Goal: Find specific page/section: Find specific page/section

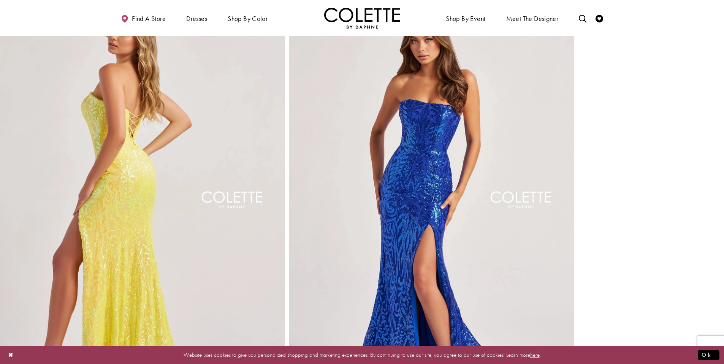
scroll to position [887, 0]
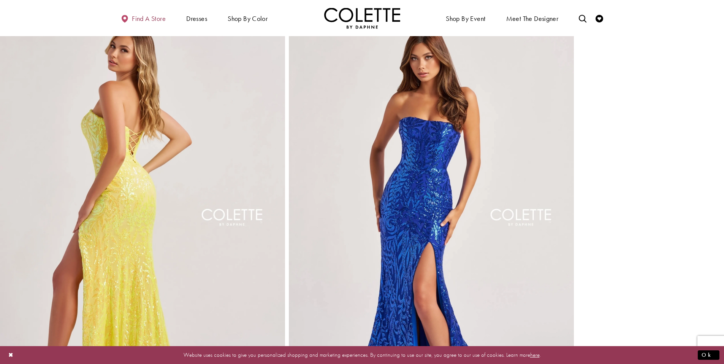
click at [146, 16] on span "Find a store" at bounding box center [149, 19] width 34 height 8
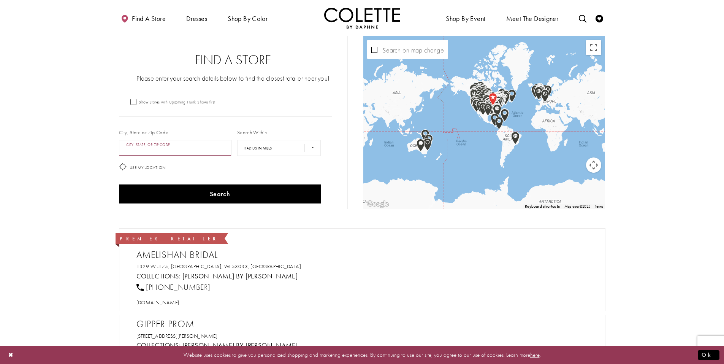
click at [203, 149] on input "City, State, or ZIP Code" at bounding box center [175, 148] width 113 height 16
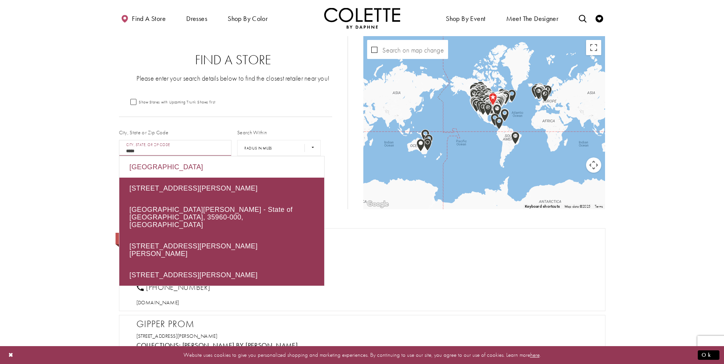
click at [191, 171] on div "[GEOGRAPHIC_DATA]" at bounding box center [221, 166] width 205 height 21
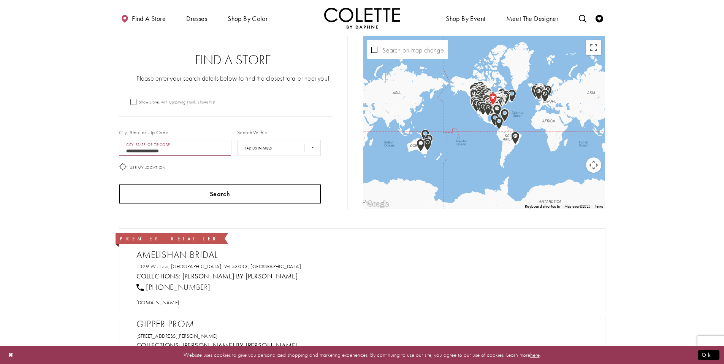
type input "**********"
click at [253, 188] on button "Search" at bounding box center [220, 193] width 202 height 19
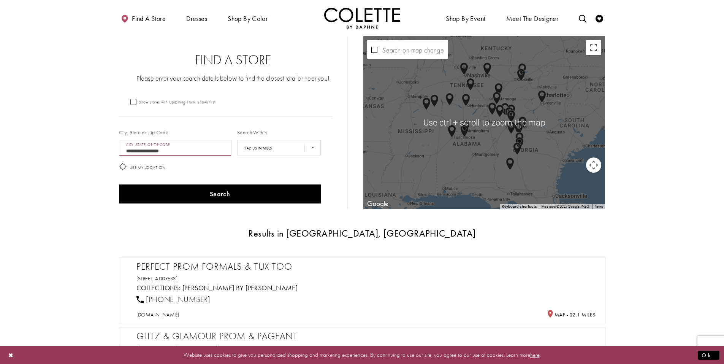
click at [494, 124] on div "Map with store locations" at bounding box center [484, 122] width 242 height 173
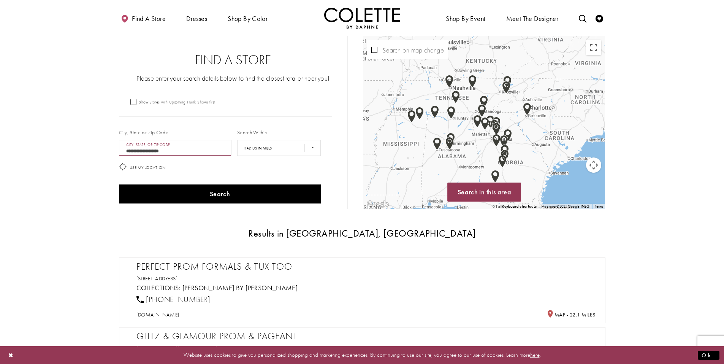
drag, startPoint x: 485, startPoint y: 148, endPoint x: 467, endPoint y: 162, distance: 23.0
click at [467, 162] on div "Map with store locations" at bounding box center [484, 122] width 242 height 173
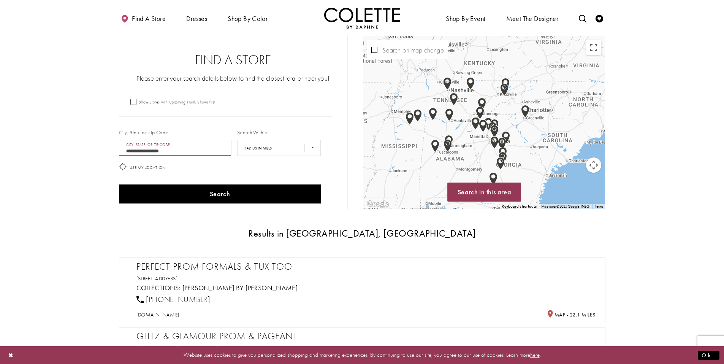
click at [467, 141] on div "Map with store locations" at bounding box center [484, 122] width 242 height 173
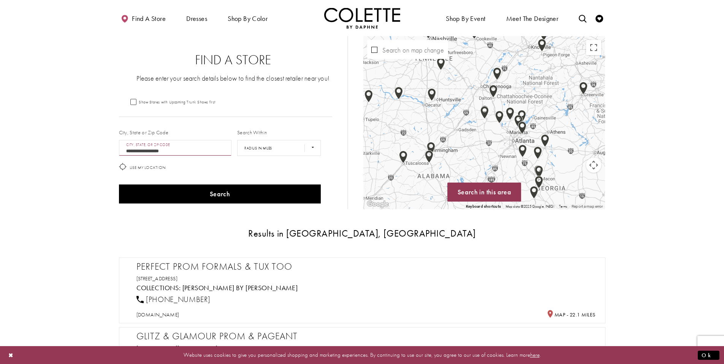
click at [467, 141] on div "Map with store locations" at bounding box center [484, 122] width 242 height 173
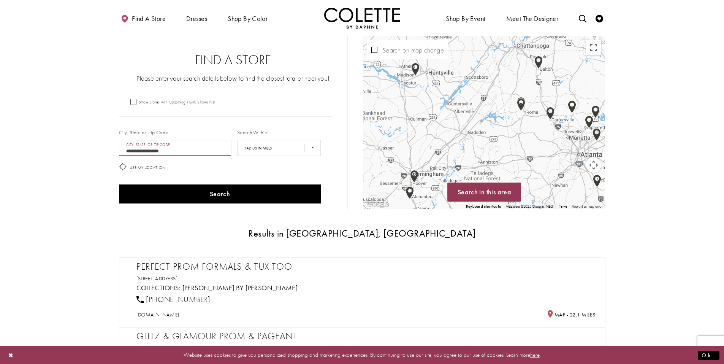
drag, startPoint x: 467, startPoint y: 141, endPoint x: 487, endPoint y: 157, distance: 25.7
click at [487, 157] on div "Map with store locations" at bounding box center [484, 122] width 242 height 173
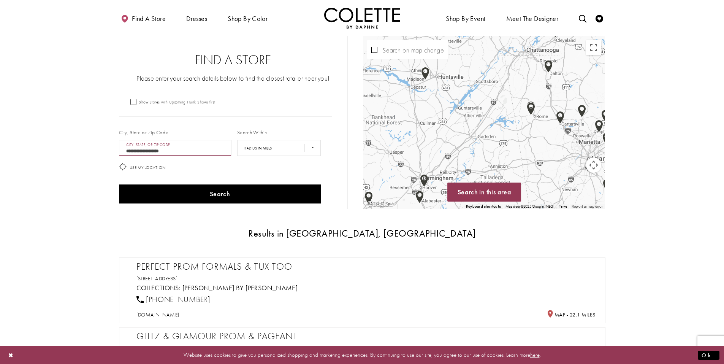
drag, startPoint x: 413, startPoint y: 78, endPoint x: 424, endPoint y: 82, distance: 11.7
click at [424, 82] on div "Map with store locations" at bounding box center [484, 122] width 242 height 173
click at [427, 72] on img "Map with store locations" at bounding box center [425, 73] width 8 height 13
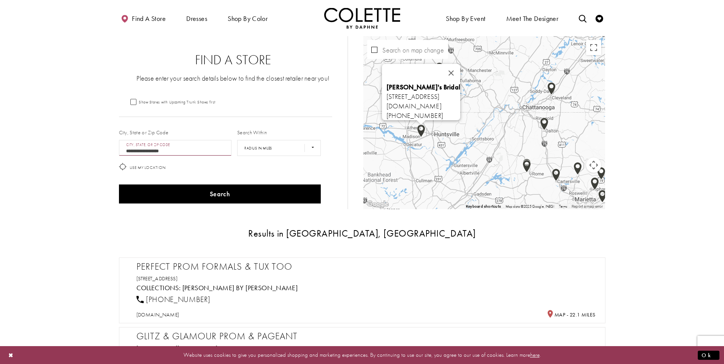
drag, startPoint x: 518, startPoint y: 180, endPoint x: 488, endPoint y: 180, distance: 30.0
click at [488, 180] on div "[PERSON_NAME]'s Bridal [STREET_ADDRESS] [DOMAIN_NAME] [PHONE_NUMBER]" at bounding box center [484, 122] width 242 height 173
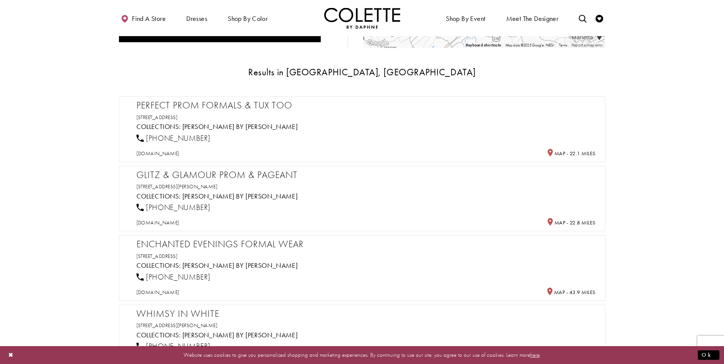
scroll to position [177, 0]
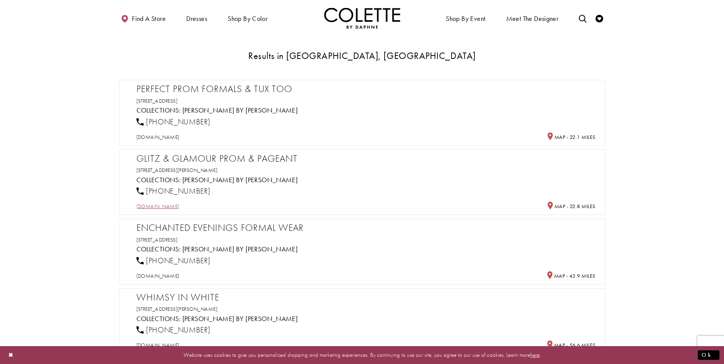
click at [161, 206] on span "[DOMAIN_NAME]" at bounding box center [157, 206] width 43 height 7
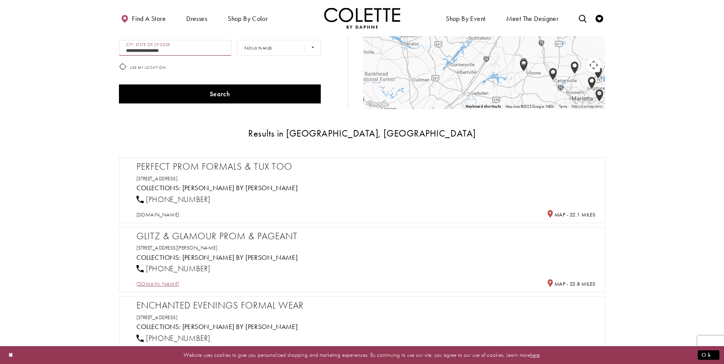
scroll to position [0, 0]
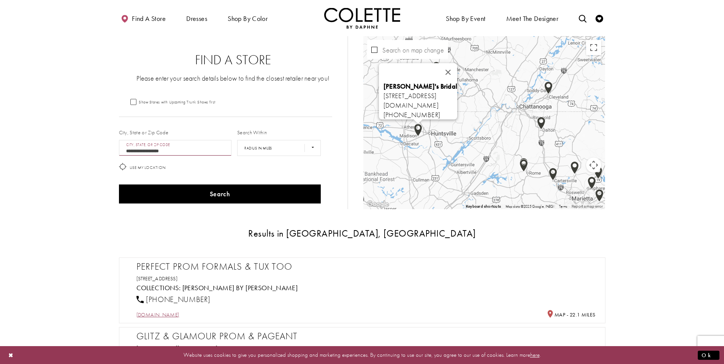
click at [176, 317] on span "[DOMAIN_NAME]" at bounding box center [157, 314] width 43 height 7
